Goal: Task Accomplishment & Management: Complete application form

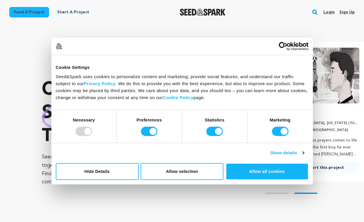
scroll to position [0, 95]
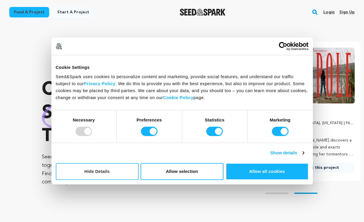
click at [123, 174] on button "Hide Details" at bounding box center [97, 171] width 83 height 17
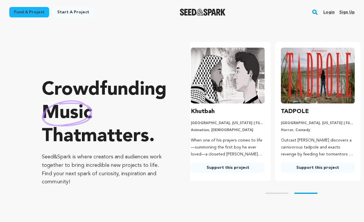
click at [332, 12] on link "Login" at bounding box center [328, 12] width 11 height 9
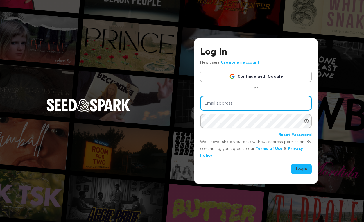
click at [230, 101] on input "Email address" at bounding box center [255, 103] width 111 height 15
paste input "Lry2015@nyu.edu"
type input "Lry2015@nyu.edu"
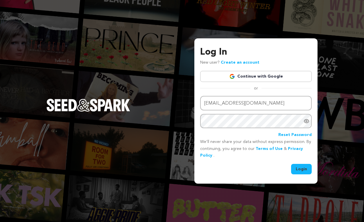
click at [296, 169] on button "Login" at bounding box center [301, 169] width 21 height 10
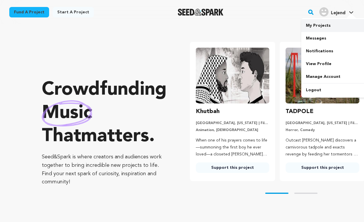
click at [312, 26] on link "My Projects" at bounding box center [333, 25] width 65 height 13
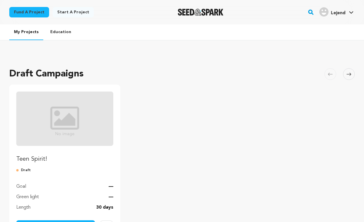
scroll to position [35, 0]
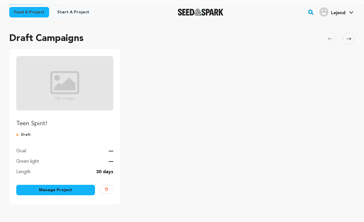
click at [57, 188] on link "Manage Project" at bounding box center [55, 190] width 79 height 10
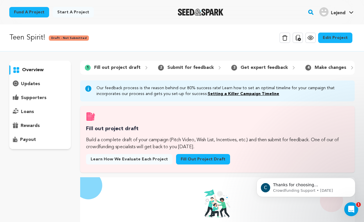
click at [186, 158] on link "Fill out project draft" at bounding box center [203, 159] width 54 height 10
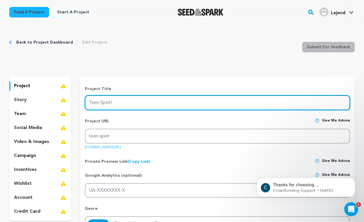
click at [136, 103] on input "Teen Spirit!" at bounding box center [217, 102] width 265 height 15
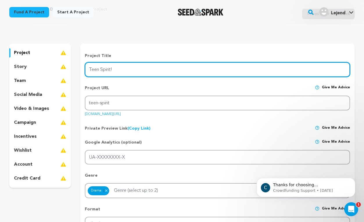
scroll to position [34, 0]
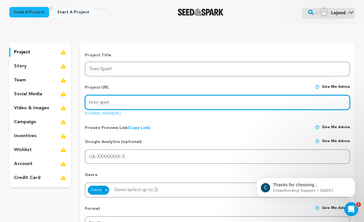
click at [118, 103] on input "teen-spirit" at bounding box center [217, 102] width 265 height 15
type input "teen-spirit!"
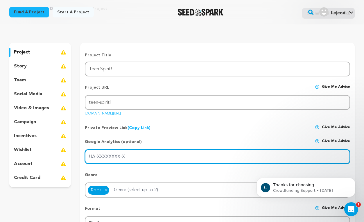
click at [139, 156] on input "UA-XXXXXXXX-X" at bounding box center [217, 156] width 265 height 15
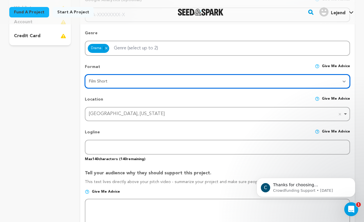
scroll to position [176, 0]
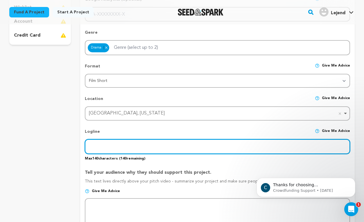
click at [120, 148] on input "text" at bounding box center [217, 146] width 265 height 15
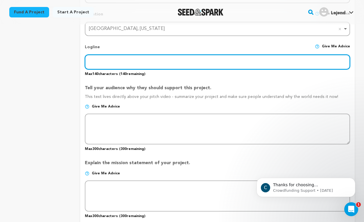
scroll to position [261, 0]
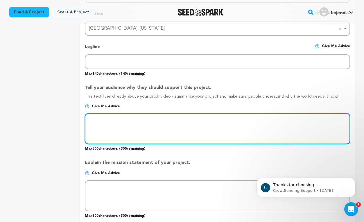
click at [115, 127] on textarea at bounding box center [217, 128] width 265 height 31
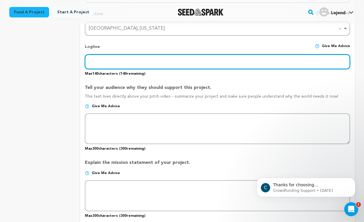
click at [106, 60] on input "text" at bounding box center [217, 61] width 265 height 15
type input "s"
